Goal: Task Accomplishment & Management: Manage account settings

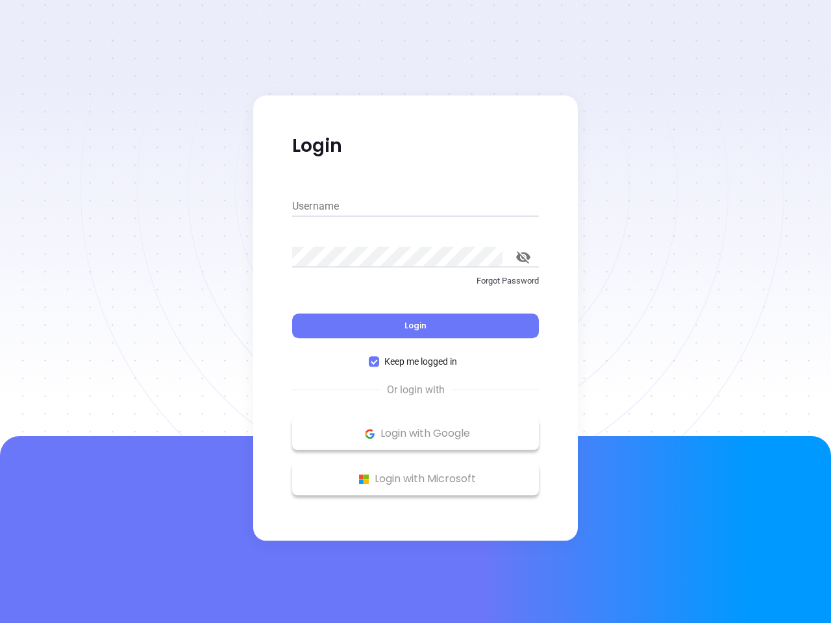
click at [416, 312] on div "Login" at bounding box center [415, 318] width 247 height 40
click at [416, 206] on input "Username" at bounding box center [415, 206] width 247 height 21
click at [523, 257] on icon "toggle password visibility" at bounding box center [523, 257] width 14 height 12
click at [416, 326] on span "Login" at bounding box center [416, 325] width 22 height 11
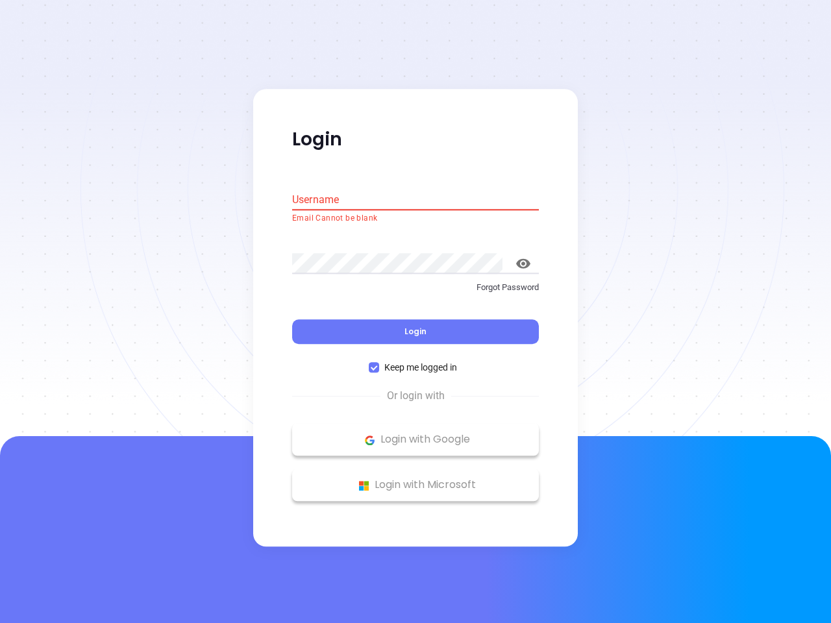
click at [416, 362] on span "Keep me logged in" at bounding box center [420, 368] width 83 height 14
click at [379, 363] on input "Keep me logged in" at bounding box center [374, 368] width 10 height 10
checkbox input "false"
click at [416, 434] on p "Login with Google" at bounding box center [416, 440] width 234 height 19
click at [416, 479] on p "Login with Microsoft" at bounding box center [416, 485] width 234 height 19
